Goal: Task Accomplishment & Management: Use online tool/utility

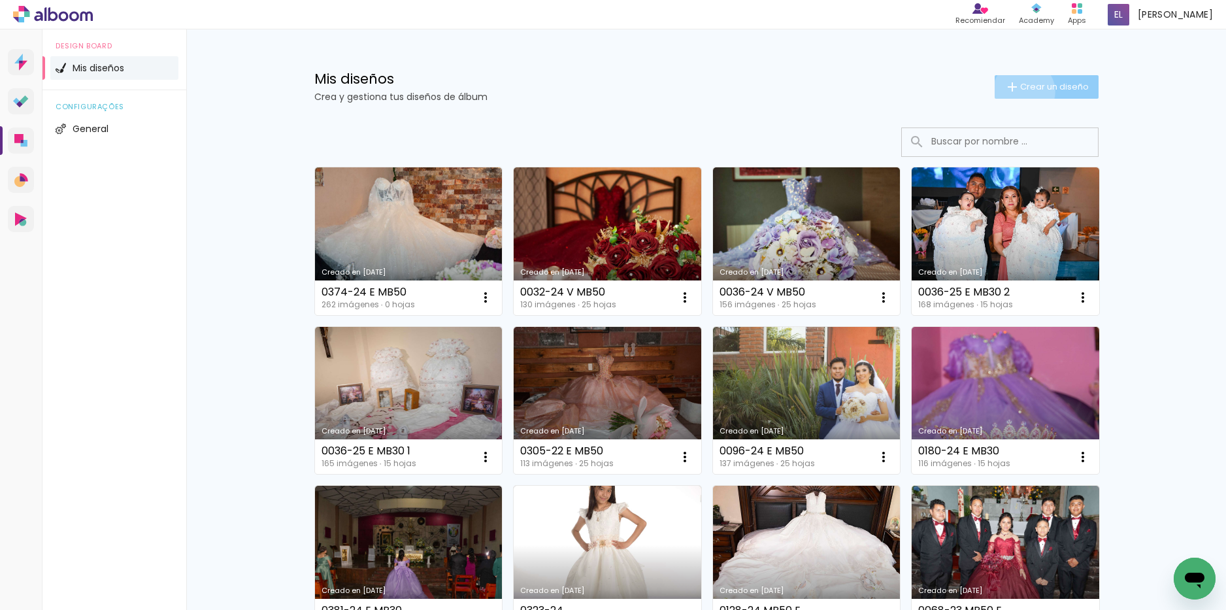
click at [1020, 91] on span "Crear un diseño" at bounding box center [1054, 86] width 69 height 8
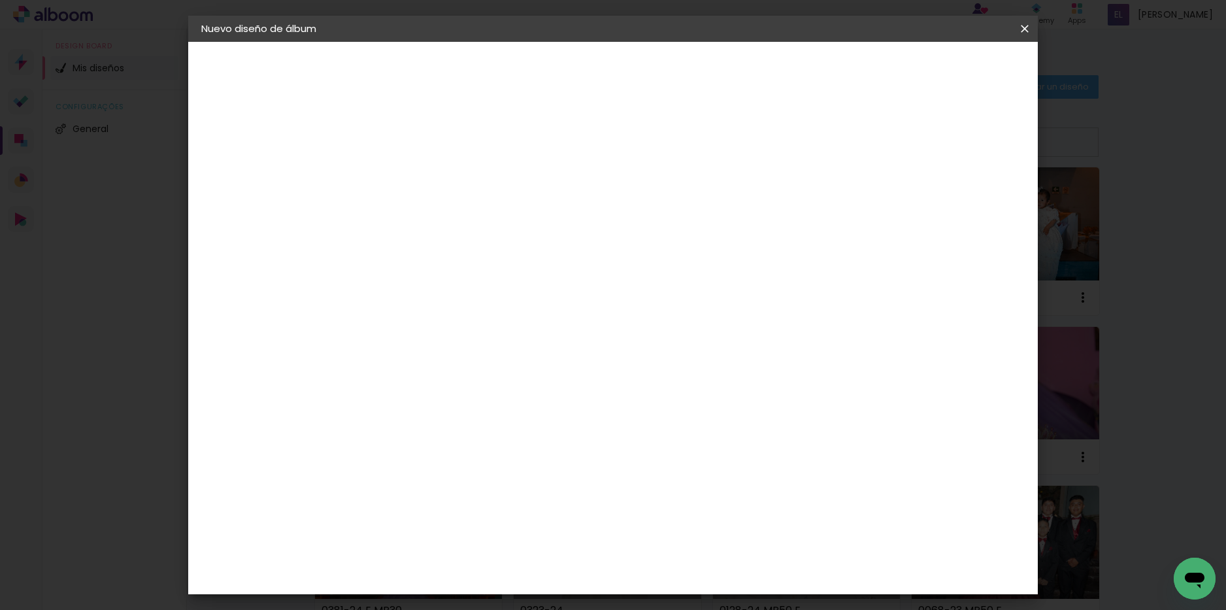
click at [415, 168] on input at bounding box center [415, 175] width 0 height 20
type input "0020-25 E MB50"
type paper-input "0020-25 E MB50"
click at [0, 0] on slot "Avanzar" at bounding box center [0, 0] width 0 height 0
click at [600, 207] on paper-item "Tamaño libre" at bounding box center [544, 198] width 111 height 29
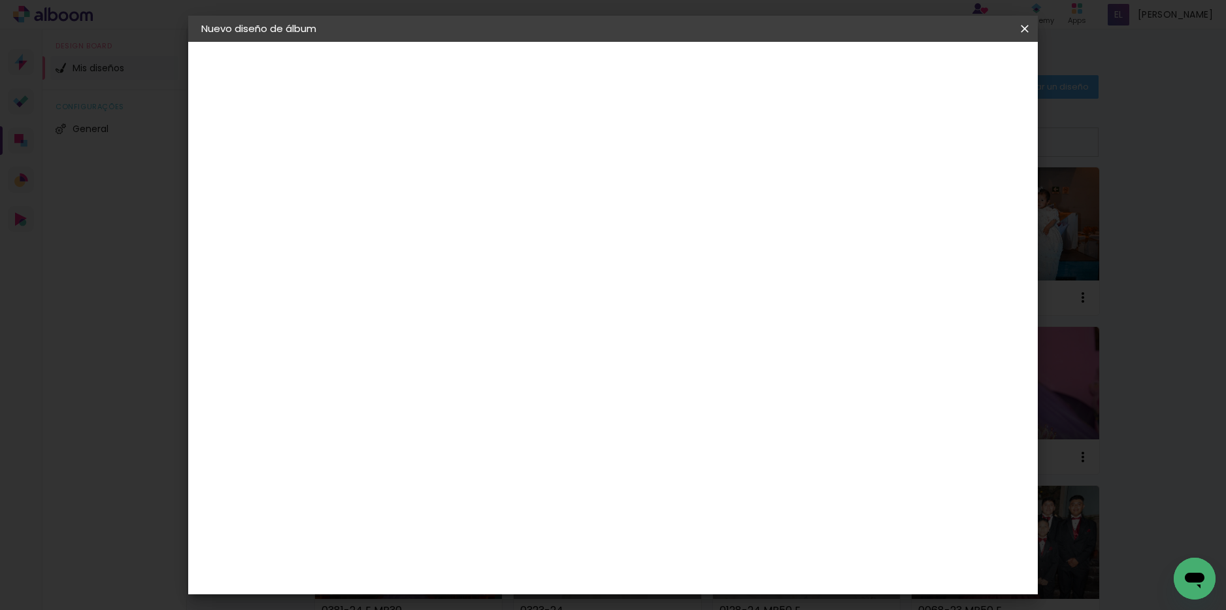
click at [0, 0] on slot "Avanzar" at bounding box center [0, 0] width 0 height 0
click at [390, 373] on input "30" at bounding box center [374, 371] width 34 height 20
type input "30,48"
type paper-input "30,48"
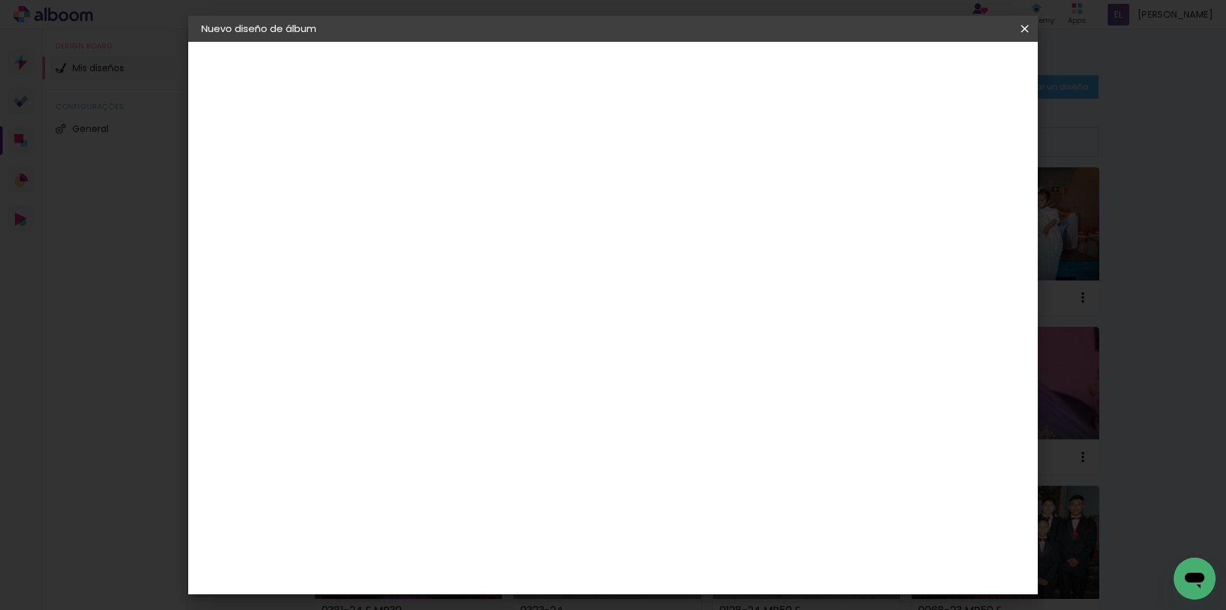
scroll to position [0, 0]
click at [701, 550] on input "60" at bounding box center [686, 549] width 34 height 20
type input "6"
type input "40,64"
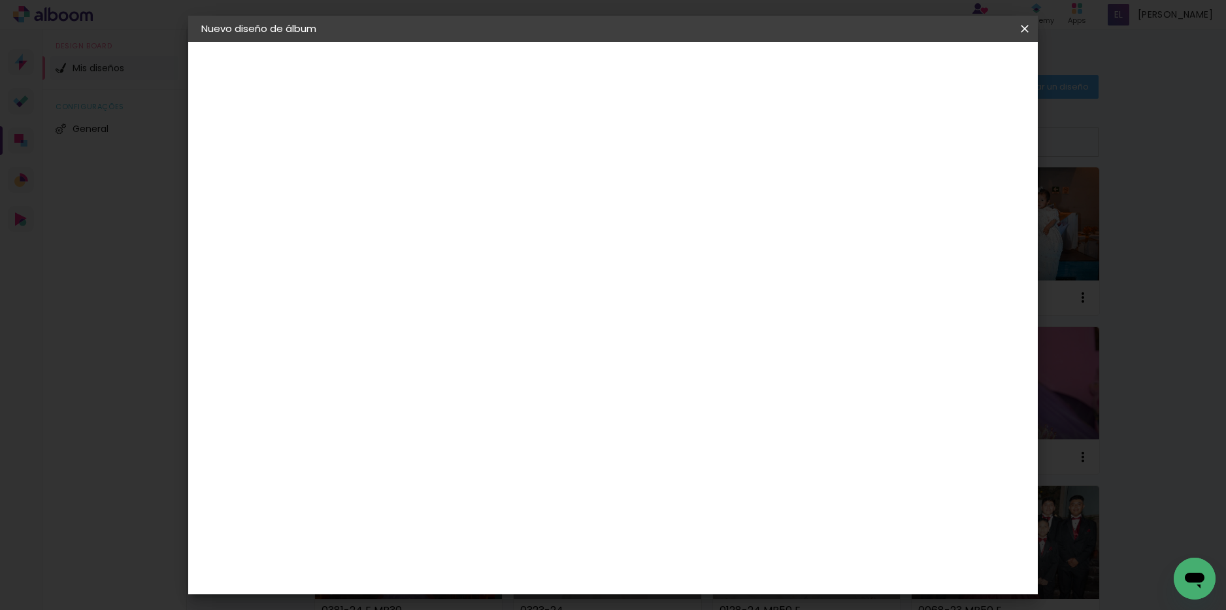
type paper-input "40,64"
type input "6"
type paper-input "6"
click at [959, 195] on input "6" at bounding box center [951, 198] width 24 height 20
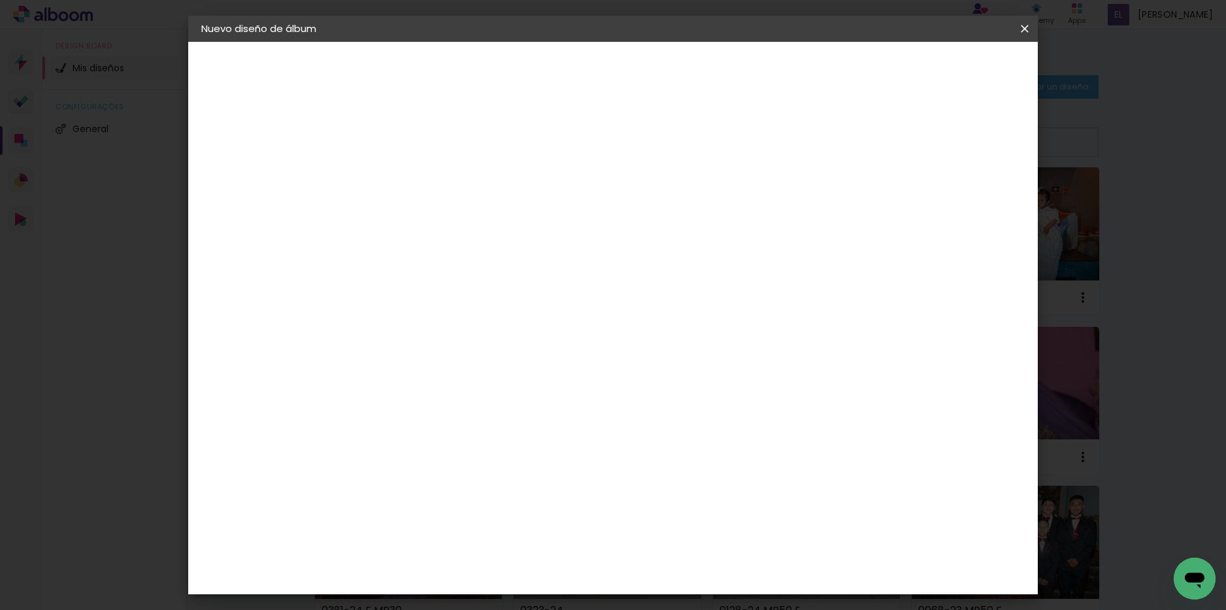
type input "7"
type paper-input "7"
click at [959, 195] on input "7" at bounding box center [951, 198] width 24 height 20
type input "8"
type paper-input "8"
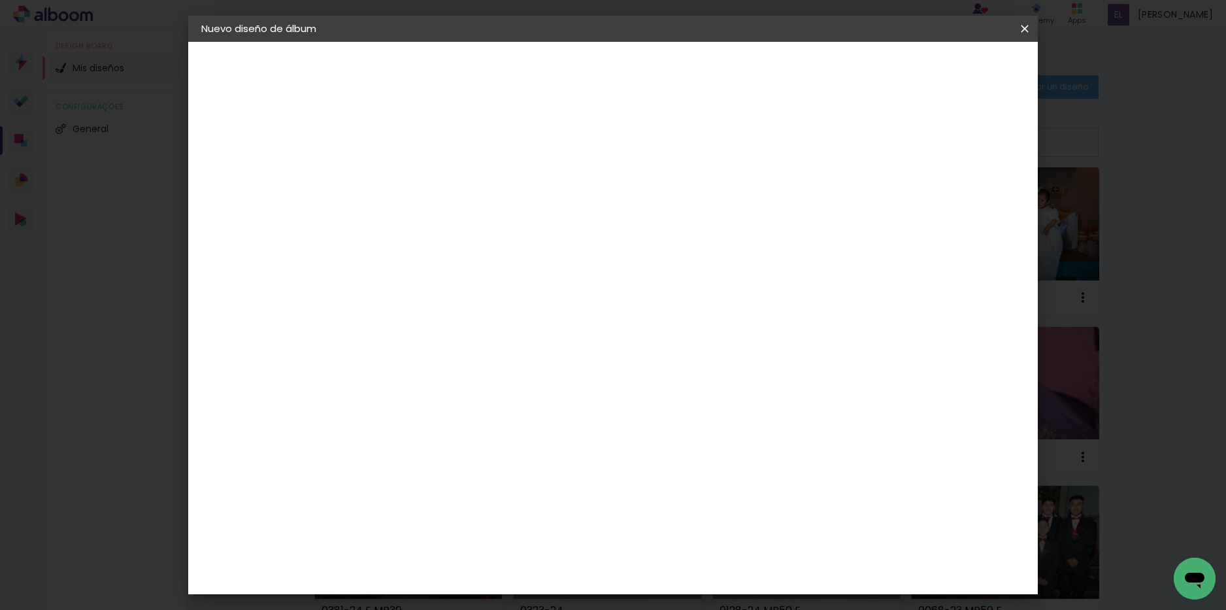
click at [956, 195] on input "8" at bounding box center [949, 198] width 24 height 20
type input "9"
type paper-input "9"
click at [953, 195] on input "9" at bounding box center [946, 198] width 24 height 20
type input "10"
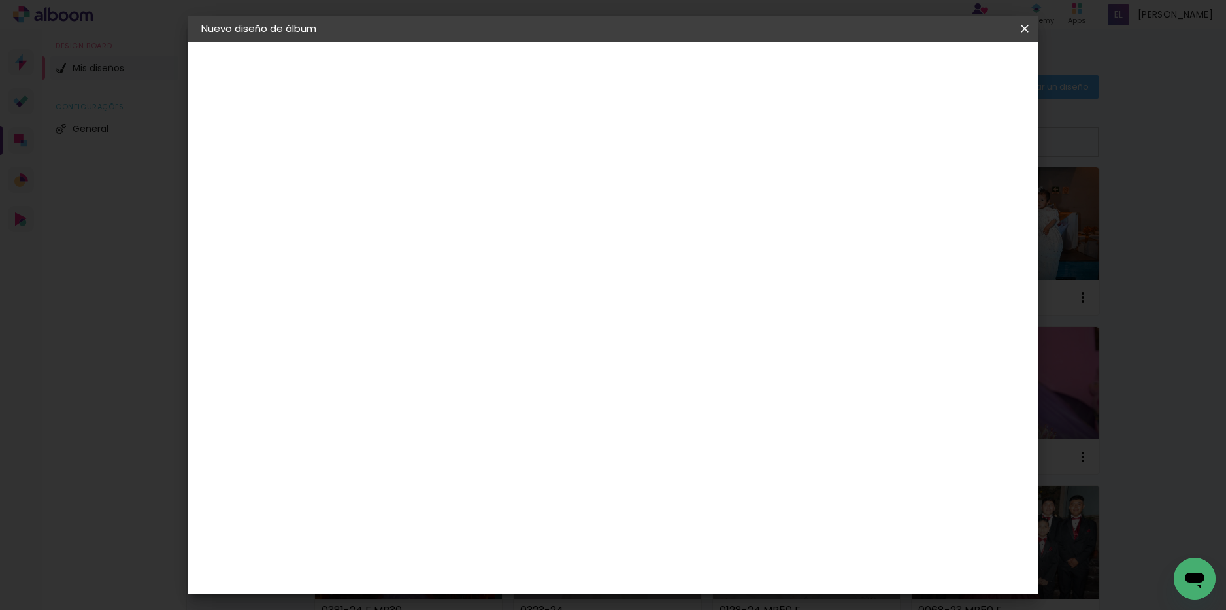
type paper-input "10"
click at [951, 195] on input "10" at bounding box center [941, 198] width 24 height 20
type input "3"
type paper-input "3"
click at [422, 146] on input "3" at bounding box center [406, 150] width 45 height 16
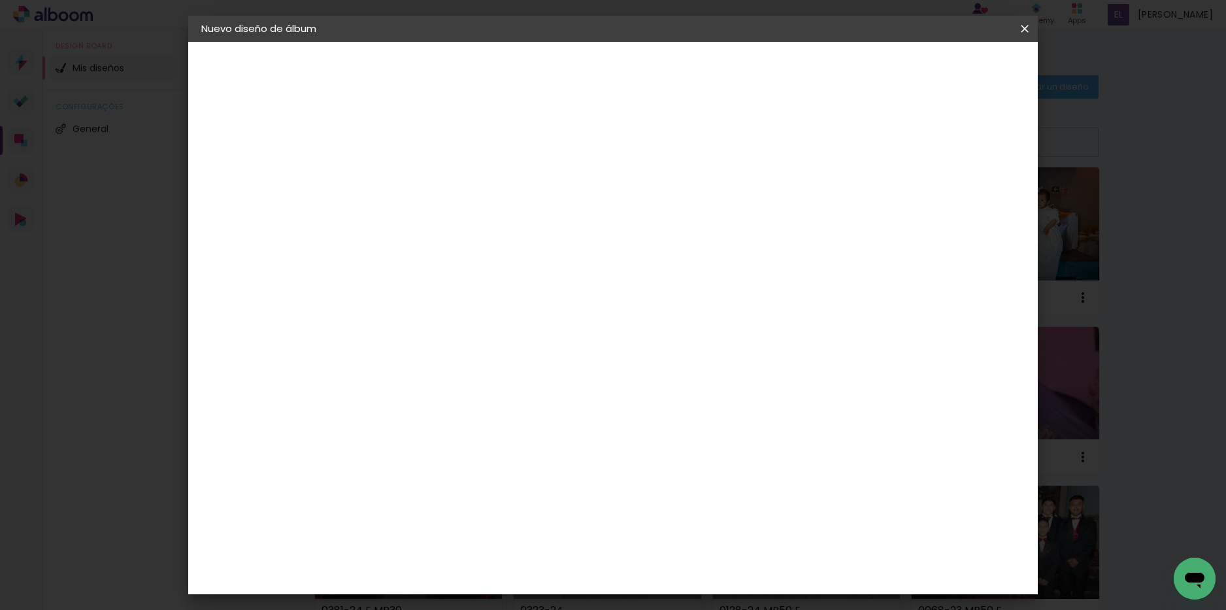
type input "4"
type paper-input "4"
click at [422, 146] on input "4" at bounding box center [406, 150] width 45 height 16
click at [943, 65] on span "Empezar diseño" at bounding box center [907, 69] width 73 height 9
